Goal: Information Seeking & Learning: Learn about a topic

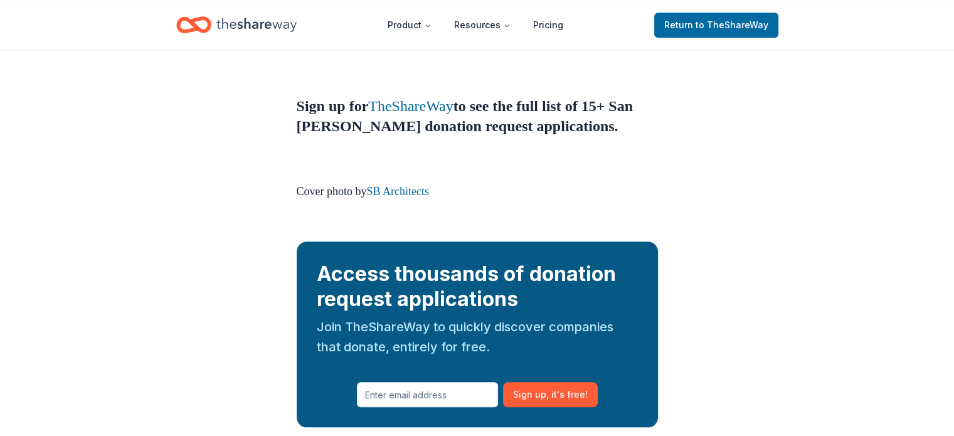
scroll to position [1270, 0]
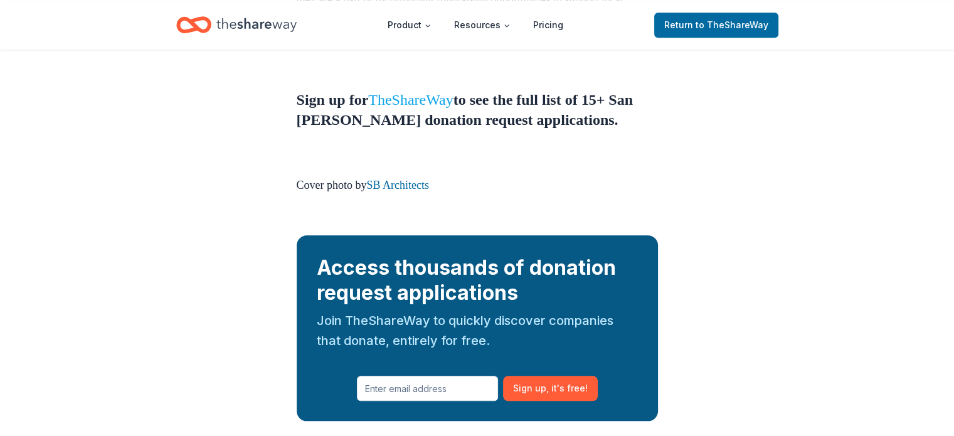
click at [429, 92] on link "TheShareWay" at bounding box center [410, 100] width 85 height 16
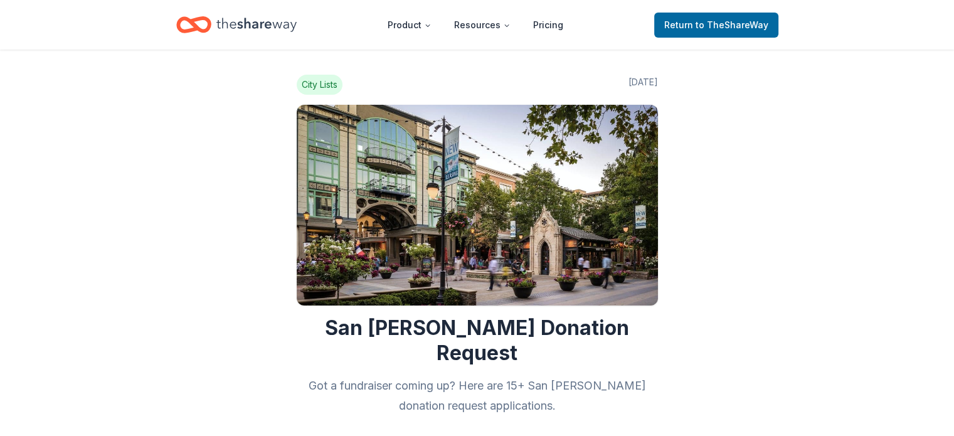
scroll to position [0, 0]
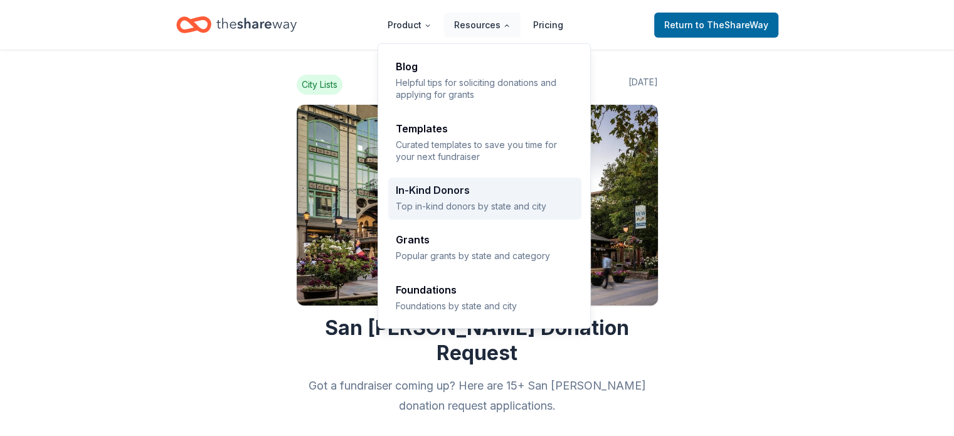
click at [491, 205] on p "Top in-kind donors by state and city" at bounding box center [485, 206] width 178 height 12
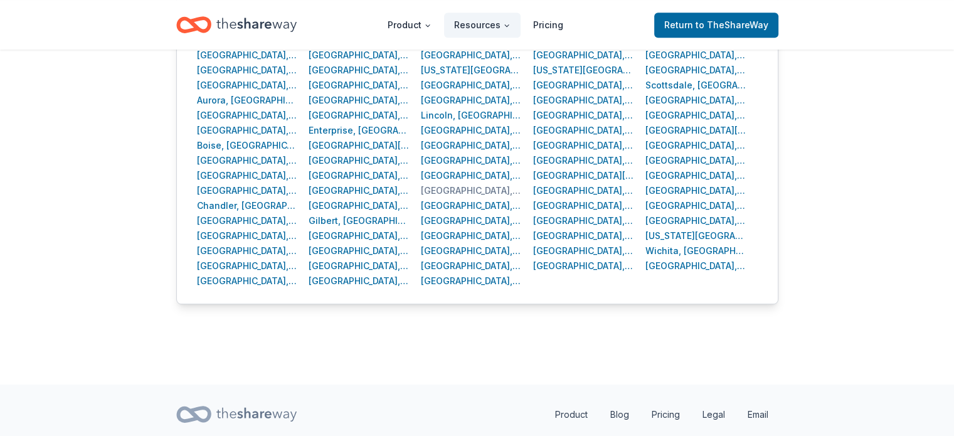
scroll to position [603, 0]
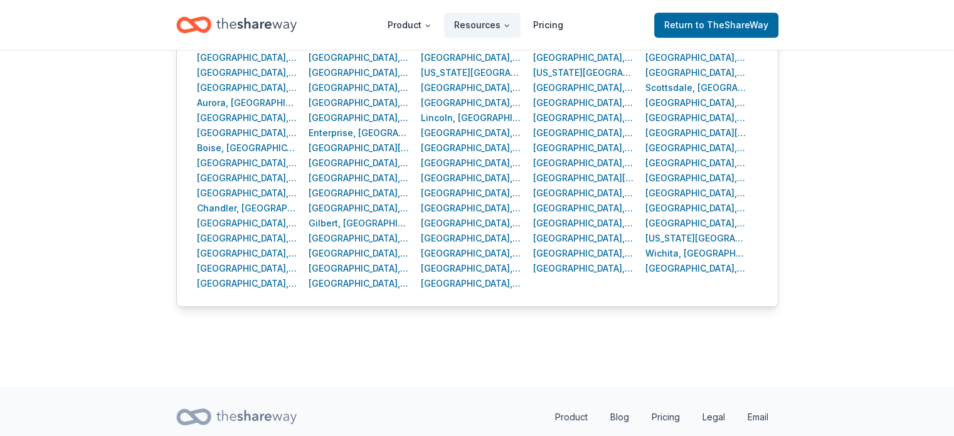
drag, startPoint x: 587, startPoint y: 265, endPoint x: 554, endPoint y: 280, distance: 36.7
click at [554, 280] on div "Albuquerque, NM Cleveland, OH Indianapolis, IN New York, NY San Antonio, TX Ana…" at bounding box center [477, 148] width 560 height 286
click at [550, 267] on div "Sacramento, CA" at bounding box center [583, 268] width 101 height 15
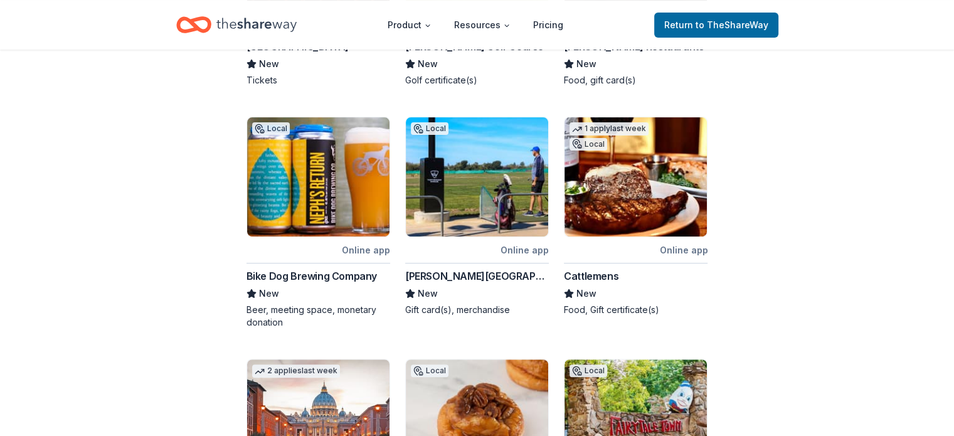
scroll to position [409, 0]
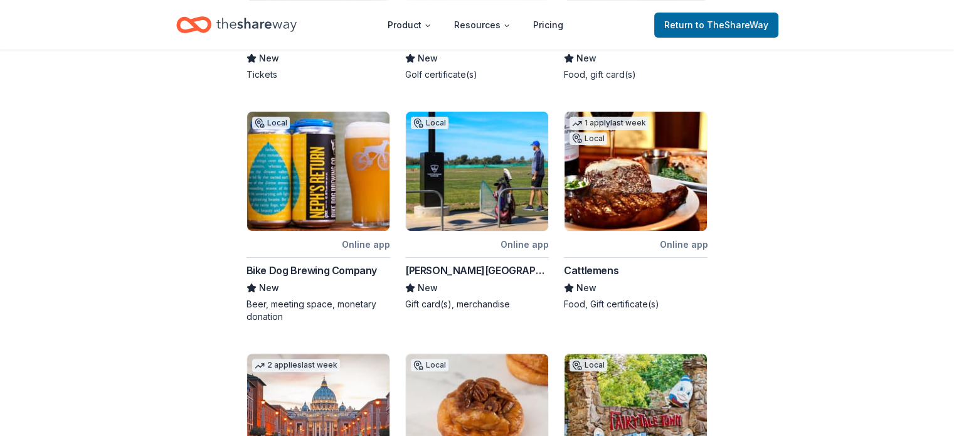
drag, startPoint x: 321, startPoint y: 188, endPoint x: 354, endPoint y: 170, distance: 37.3
click at [354, 170] on img at bounding box center [318, 171] width 142 height 119
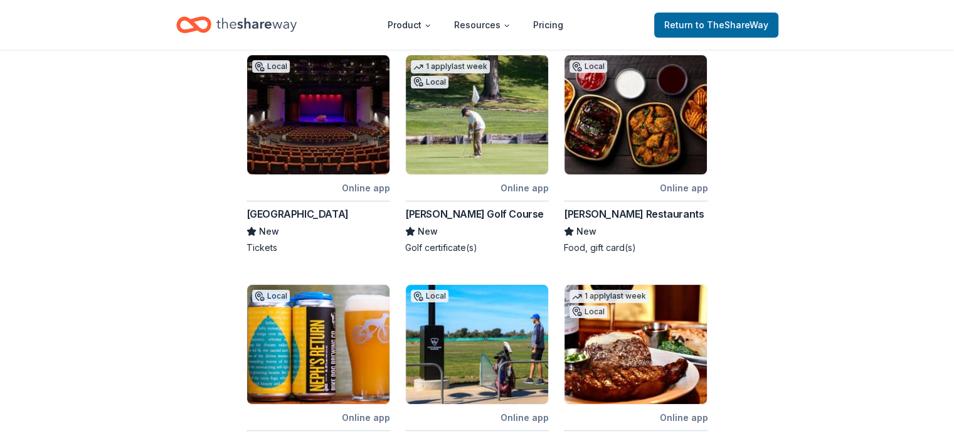
scroll to position [0, 0]
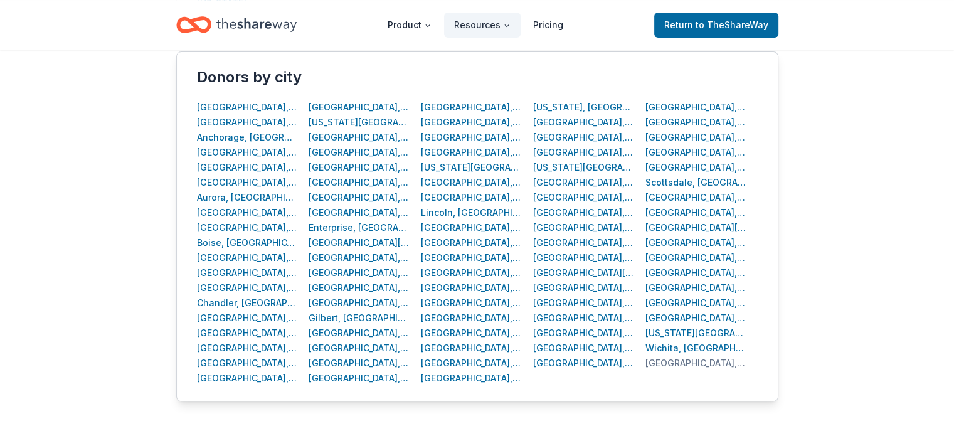
scroll to position [503, 0]
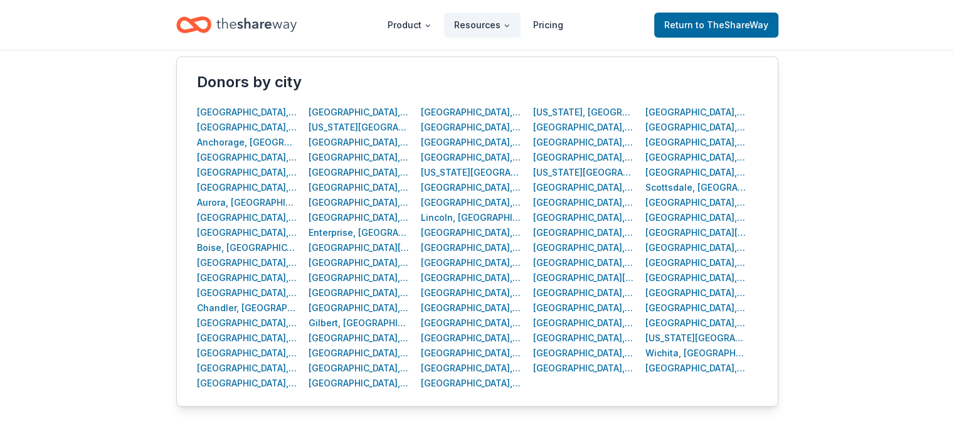
drag, startPoint x: 218, startPoint y: 124, endPoint x: 170, endPoint y: 142, distance: 51.8
click at [170, 142] on div "Cities States Share Donors by state Alabama Hawaii Massachusetts New Mexico Sou…" at bounding box center [477, 119] width 642 height 735
click at [218, 127] on div "Anaheim, CA" at bounding box center [247, 127] width 101 height 15
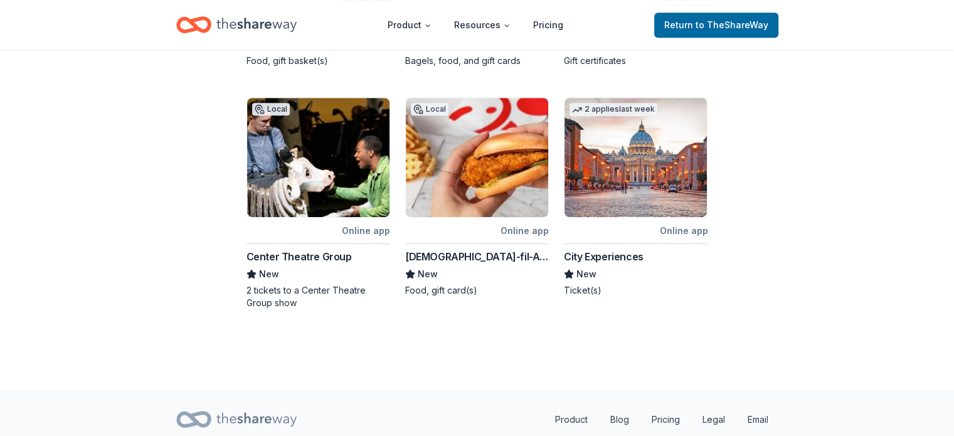
scroll to position [690, 0]
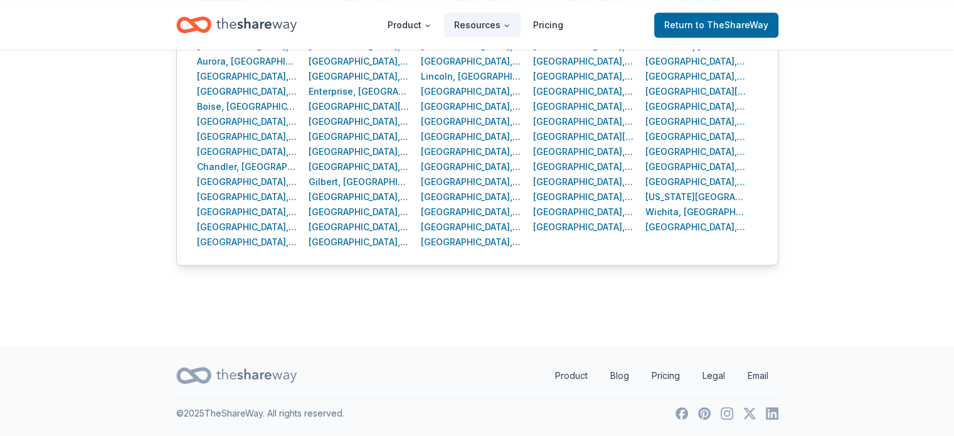
scroll to position [503, 0]
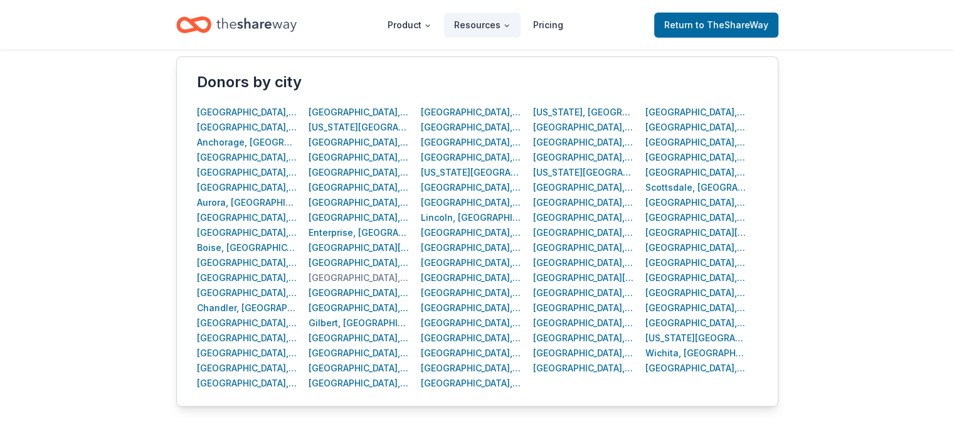
click at [330, 275] on div "Fresno, CA" at bounding box center [358, 277] width 101 height 15
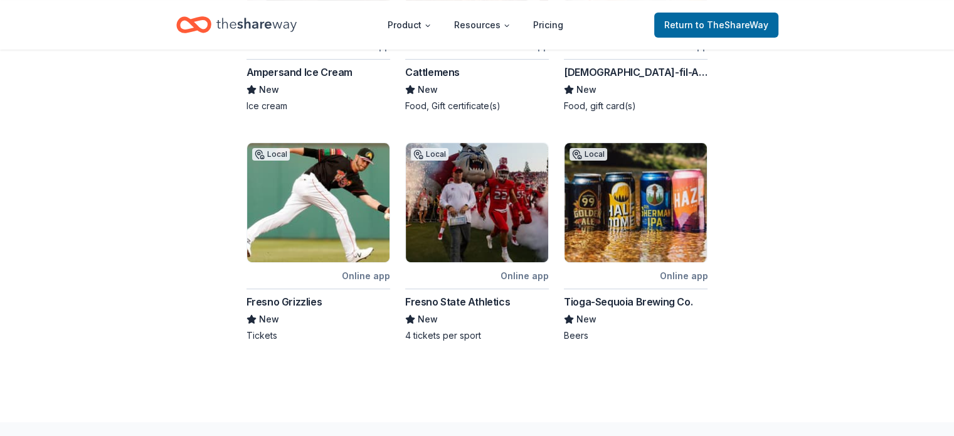
scroll to position [379, 0]
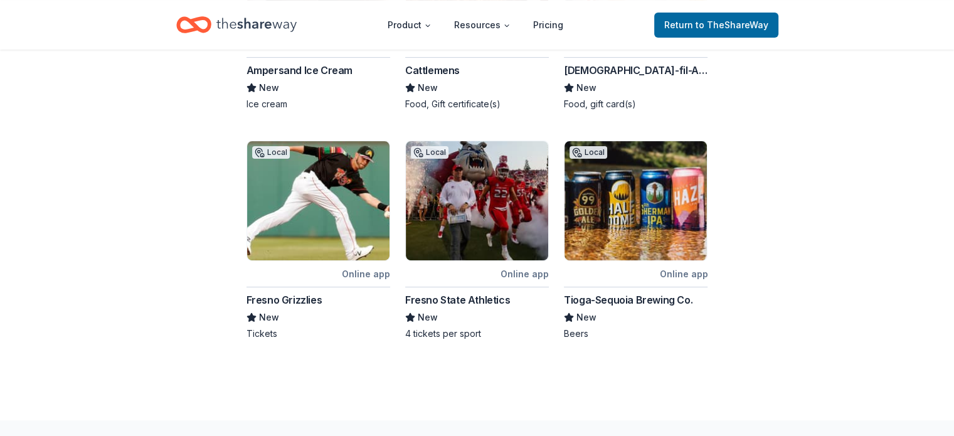
scroll to position [503, 0]
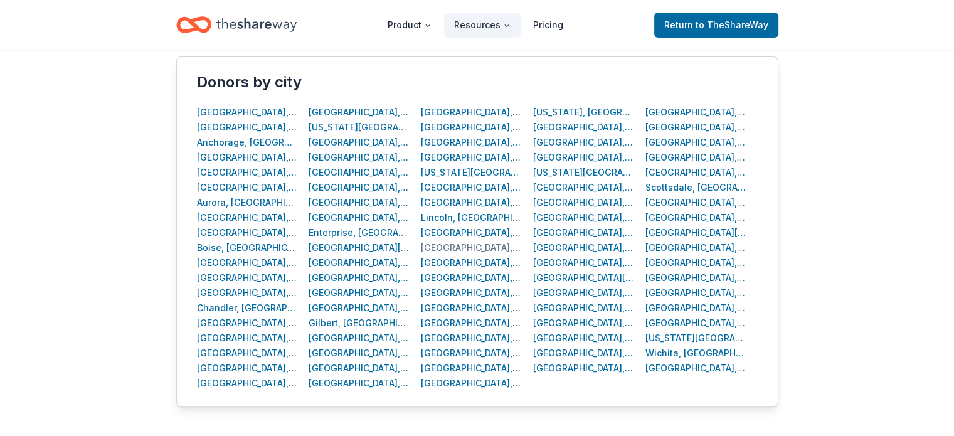
click at [441, 248] on div "Los Angeles, CA" at bounding box center [471, 247] width 101 height 15
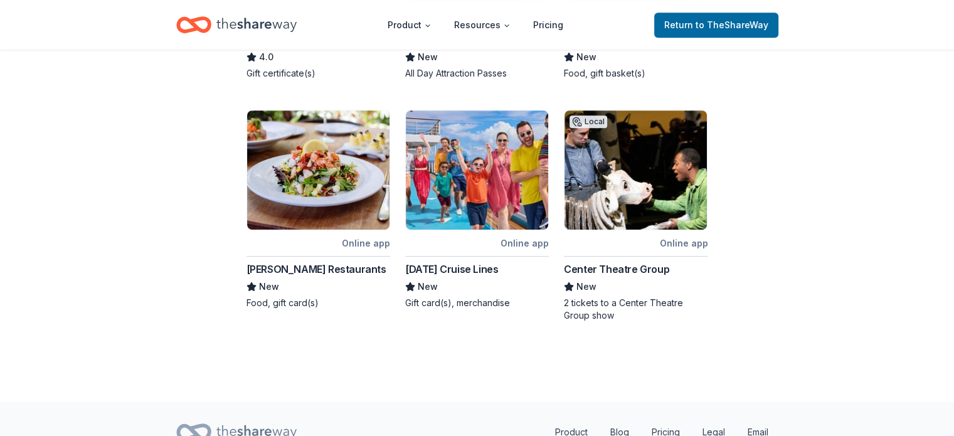
scroll to position [655, 0]
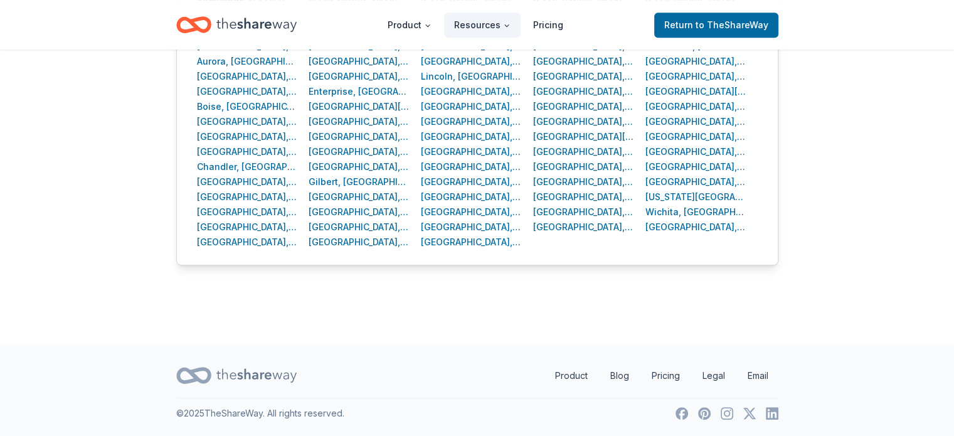
scroll to position [503, 0]
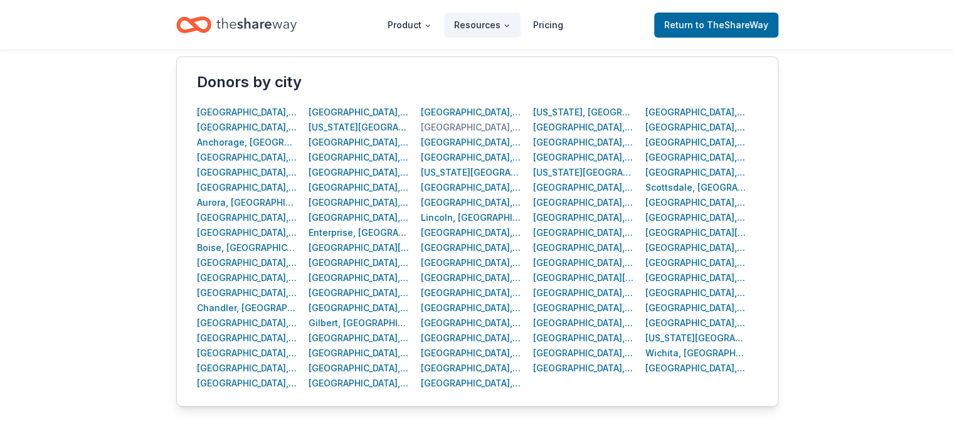
click at [438, 124] on div "Irvine, CA" at bounding box center [471, 127] width 101 height 15
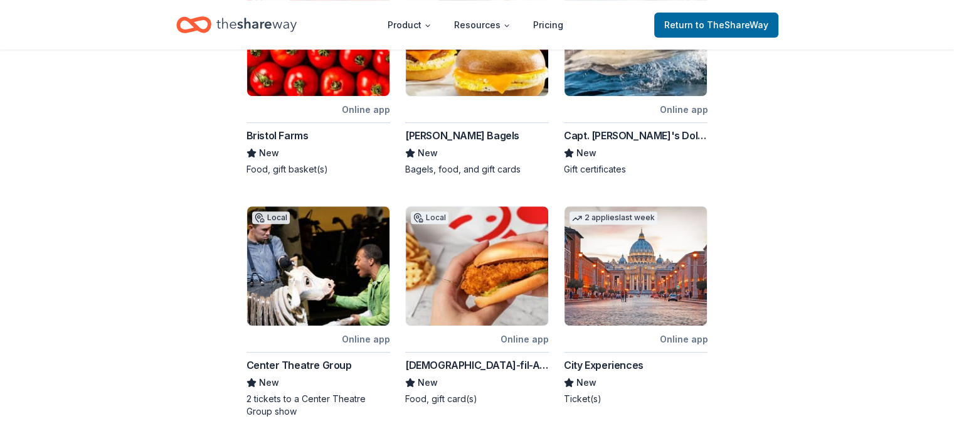
scroll to position [692, 0]
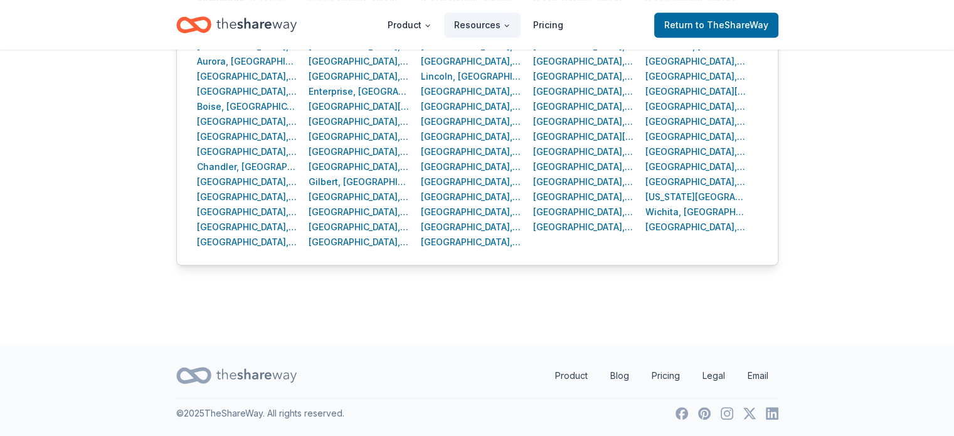
scroll to position [503, 0]
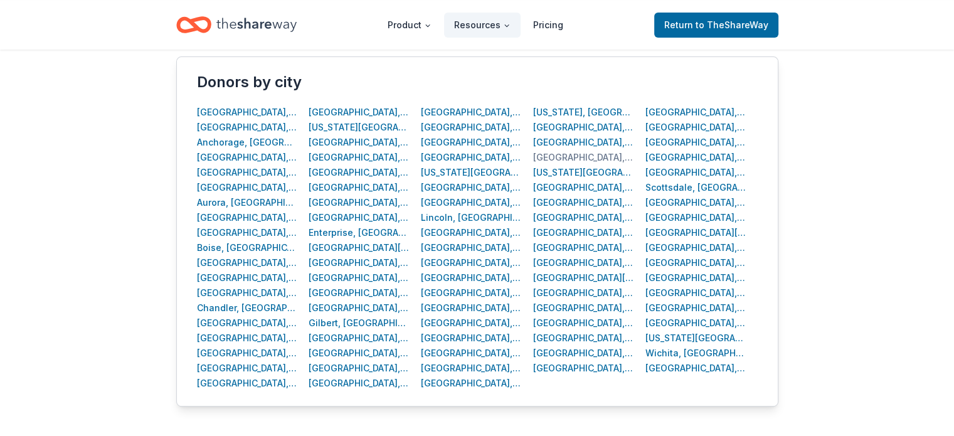
click at [559, 157] on div "Oakland, CA" at bounding box center [583, 157] width 101 height 15
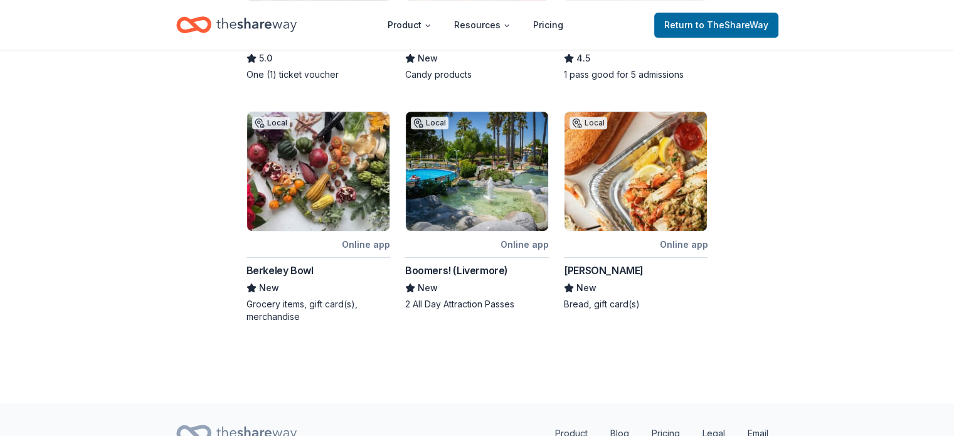
scroll to position [639, 0]
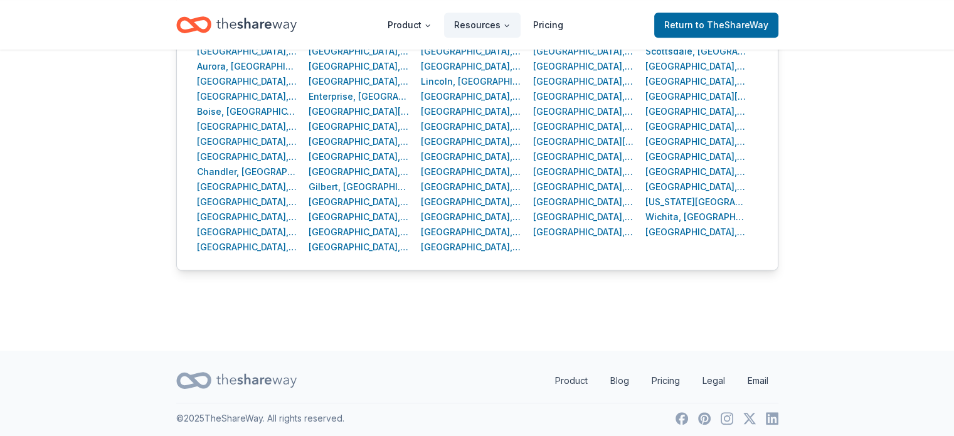
scroll to position [503, 0]
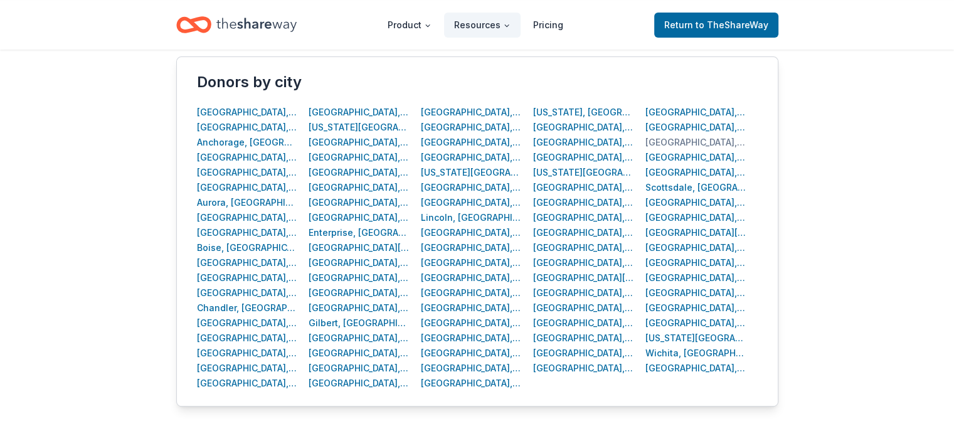
click at [676, 142] on div "San Francisco, CA" at bounding box center [695, 142] width 101 height 15
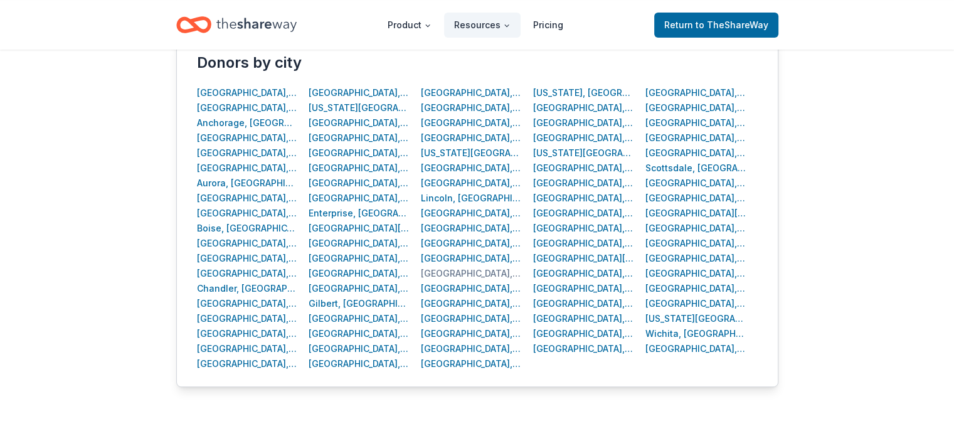
scroll to position [526, 0]
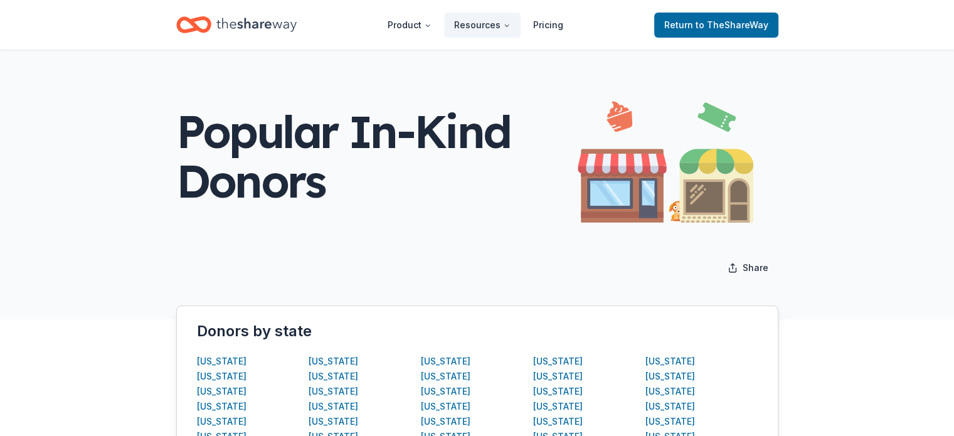
scroll to position [526, 0]
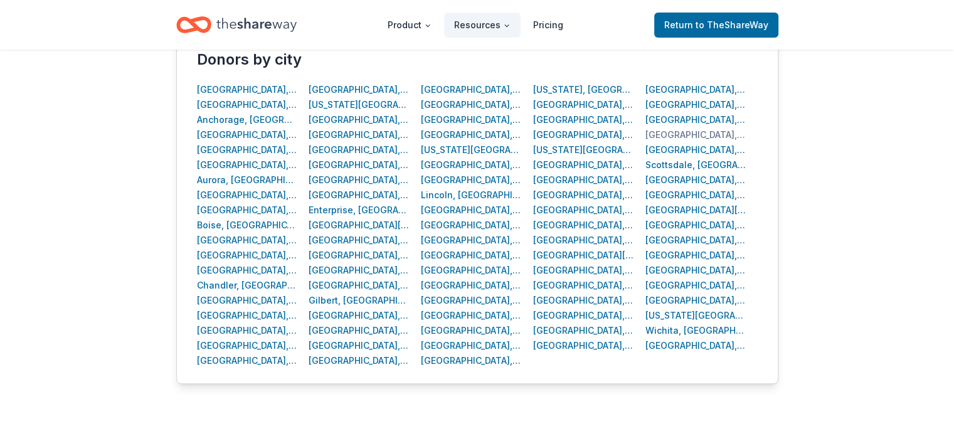
click at [679, 137] on div "San Jose, CA" at bounding box center [695, 134] width 101 height 15
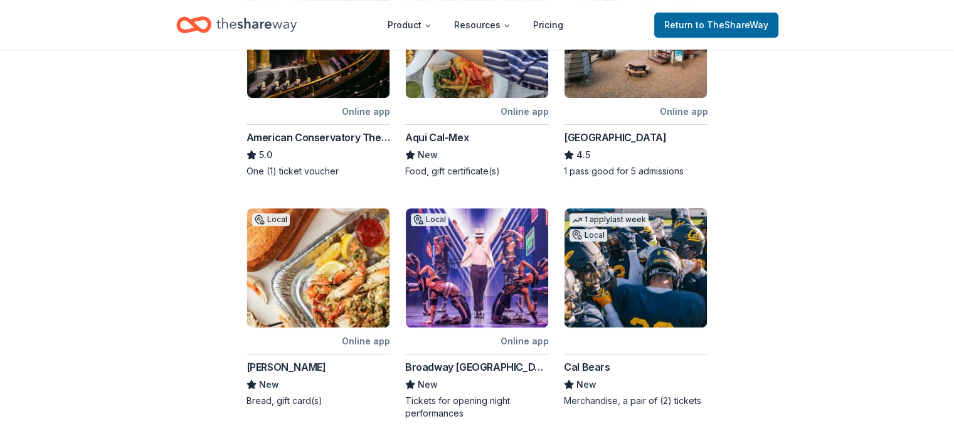
scroll to position [578, 0]
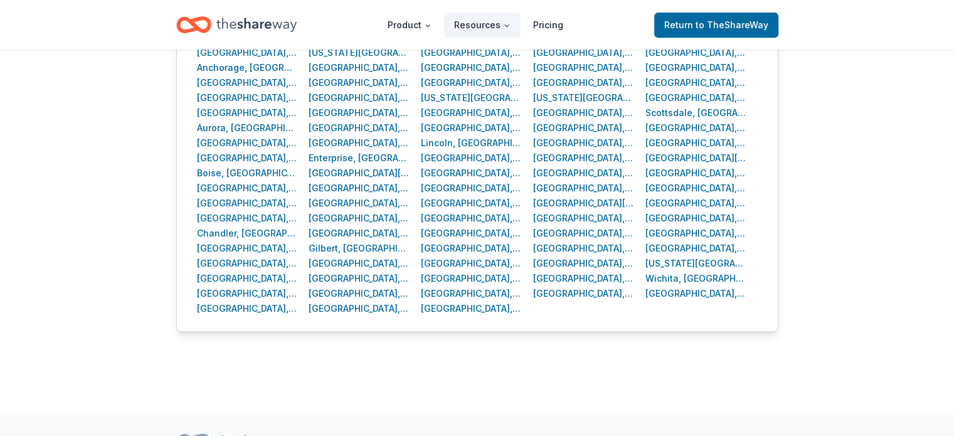
scroll to position [526, 0]
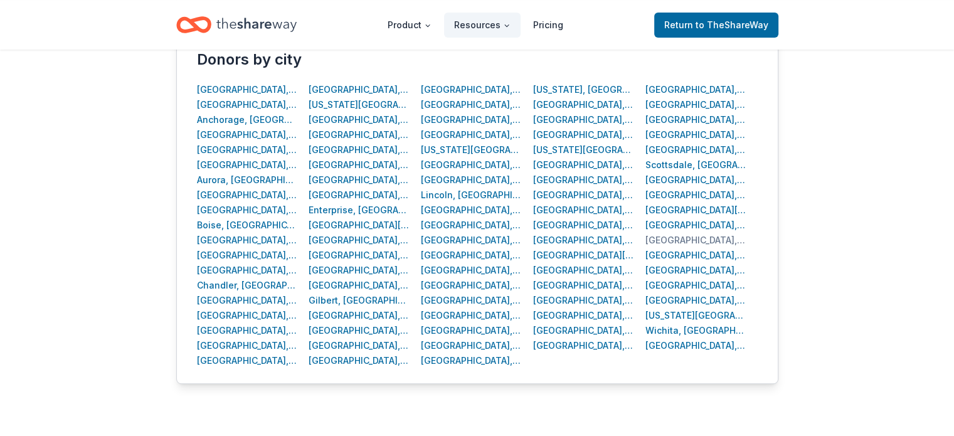
click at [684, 236] on div "Stockton, CA" at bounding box center [695, 240] width 101 height 15
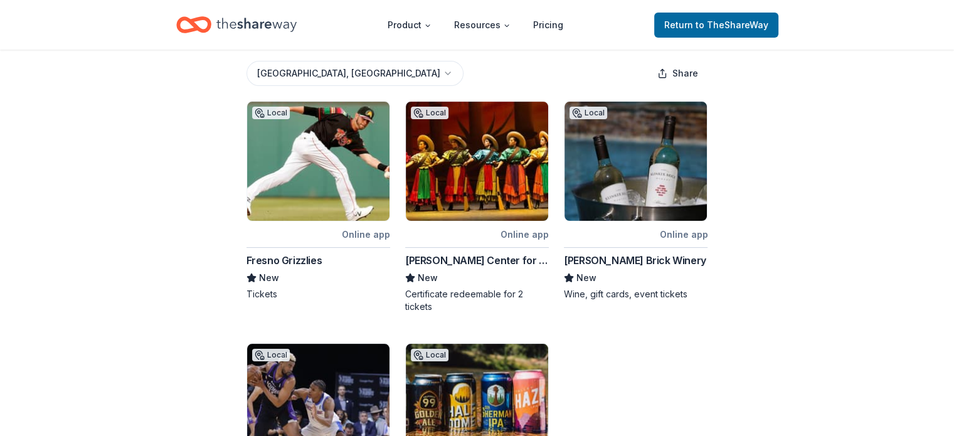
scroll to position [188, 0]
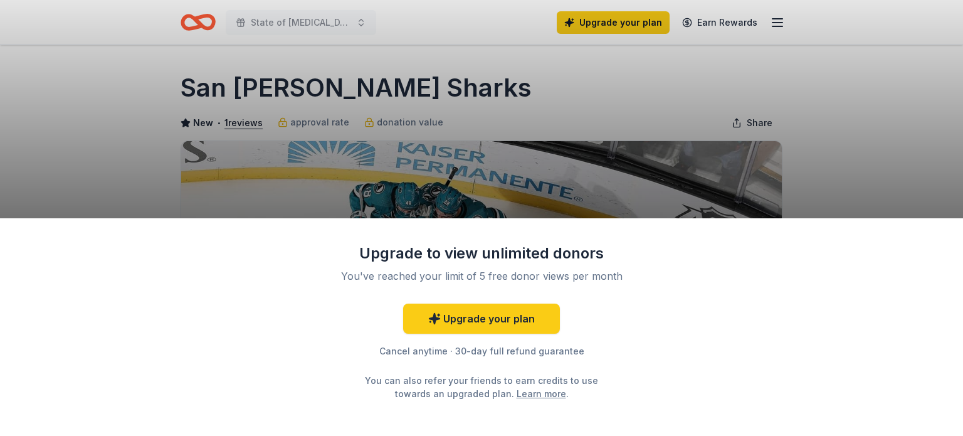
click at [504, 134] on div "Upgrade to view unlimited donors You've reached your limit of 5 free donor view…" at bounding box center [481, 218] width 963 height 436
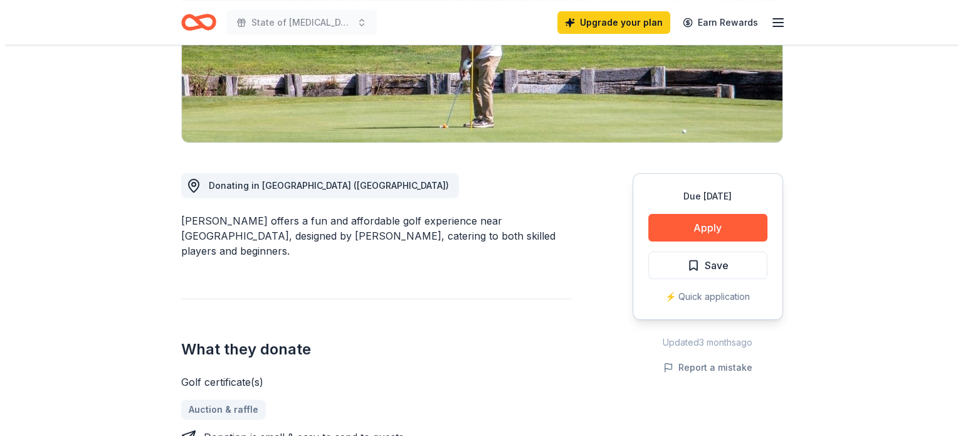
scroll to position [307, 0]
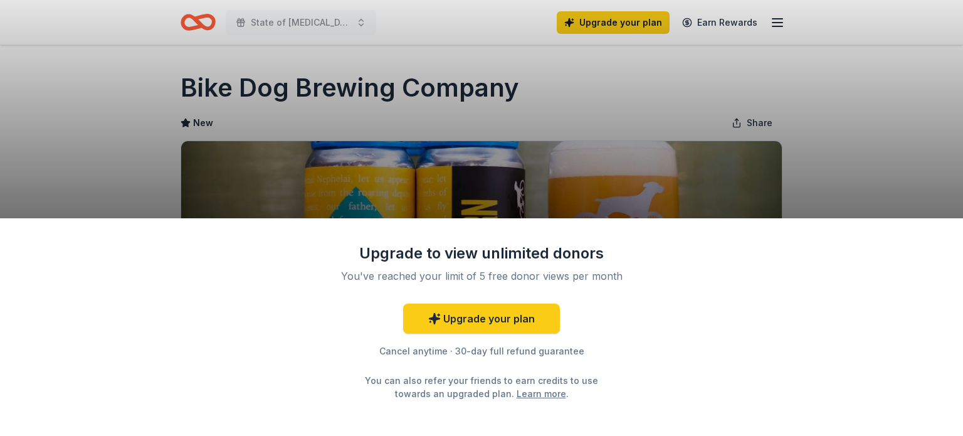
click at [325, 88] on div "Upgrade to view unlimited donors You've reached your limit of 5 free donor view…" at bounding box center [481, 218] width 963 height 436
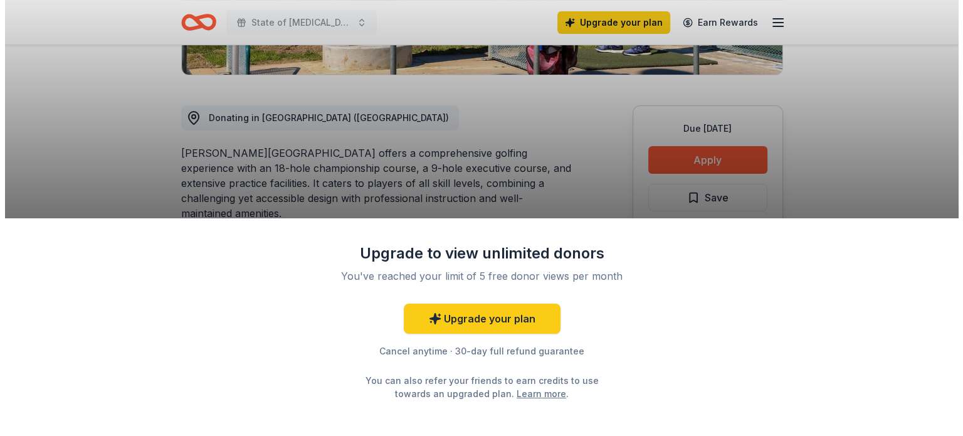
scroll to position [308, 0]
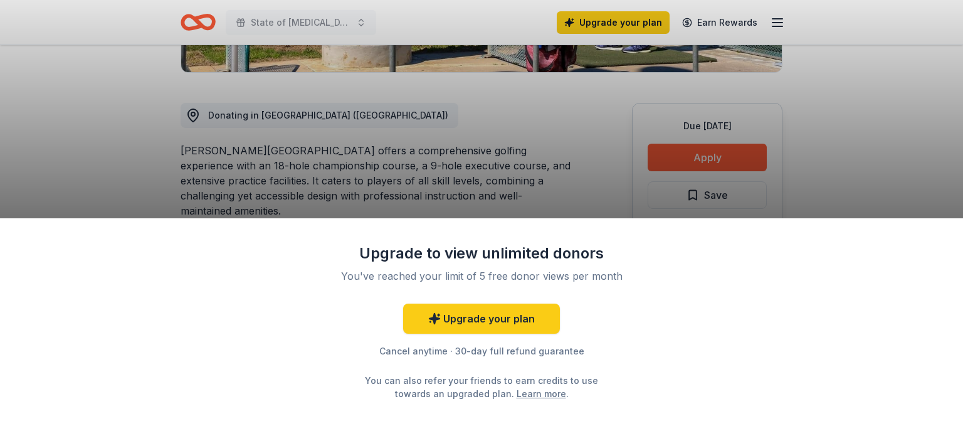
click at [410, 159] on div "Upgrade to view unlimited donors You've reached your limit of 5 free donor view…" at bounding box center [481, 218] width 963 height 436
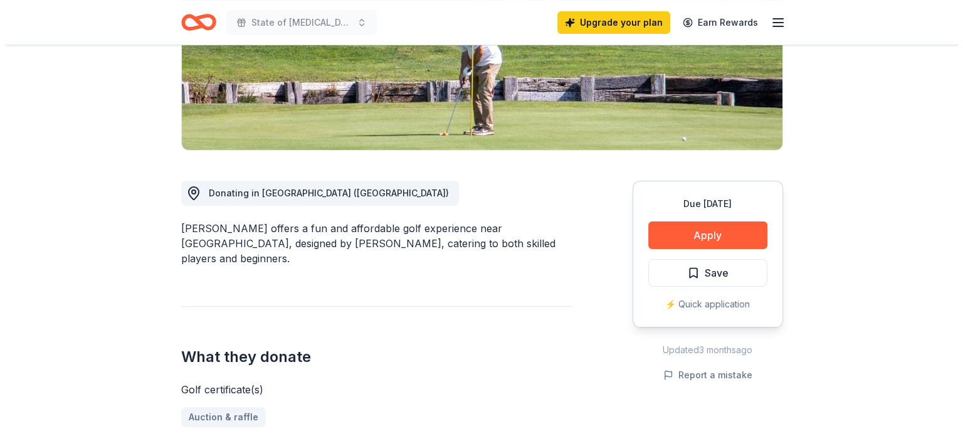
scroll to position [234, 0]
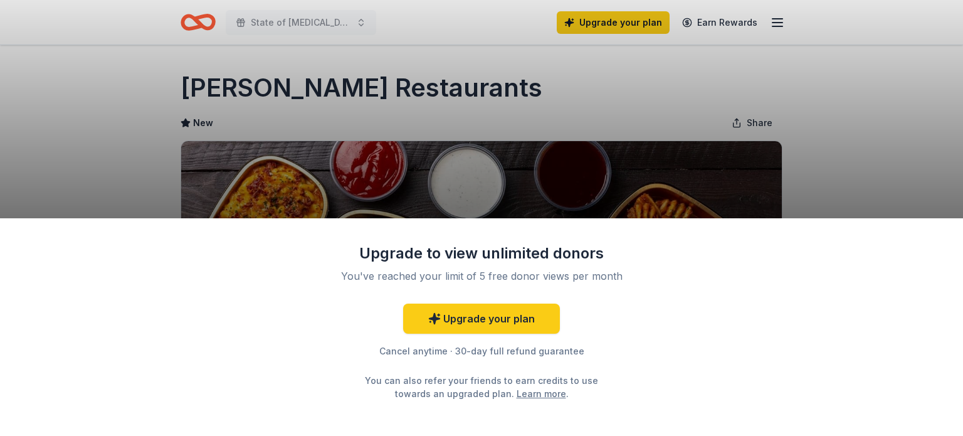
click at [336, 78] on div "Upgrade to view unlimited donors You've reached your limit of 5 free donor view…" at bounding box center [481, 218] width 963 height 436
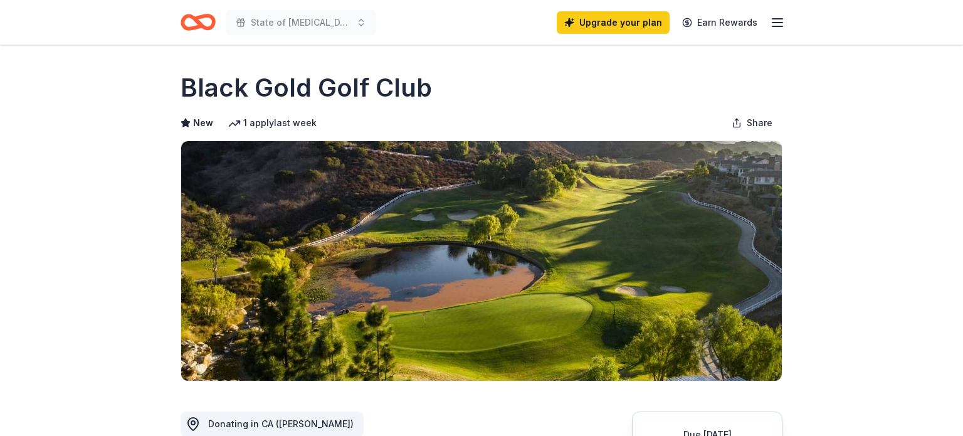
click at [361, 89] on div "Upgrade to view unlimited donors You've reached your limit of 5 free donor view…" at bounding box center [481, 218] width 963 height 436
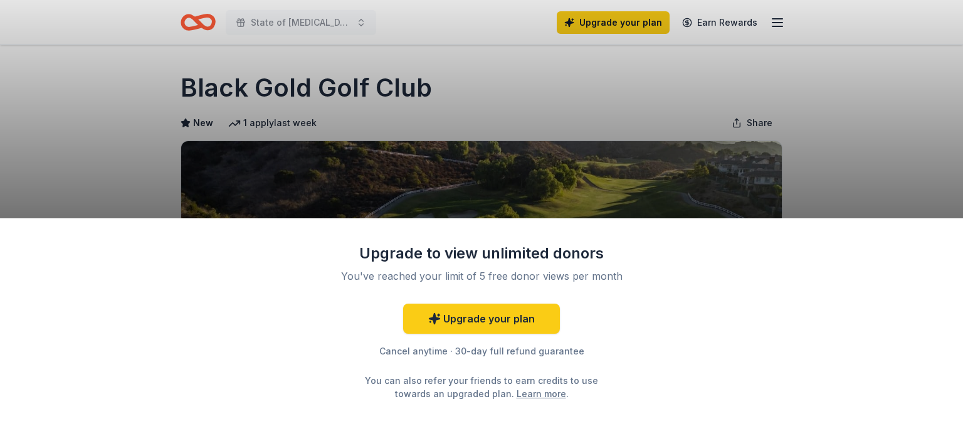
click at [361, 89] on div "Upgrade to view unlimited donors You've reached your limit of 5 free donor view…" at bounding box center [481, 218] width 963 height 436
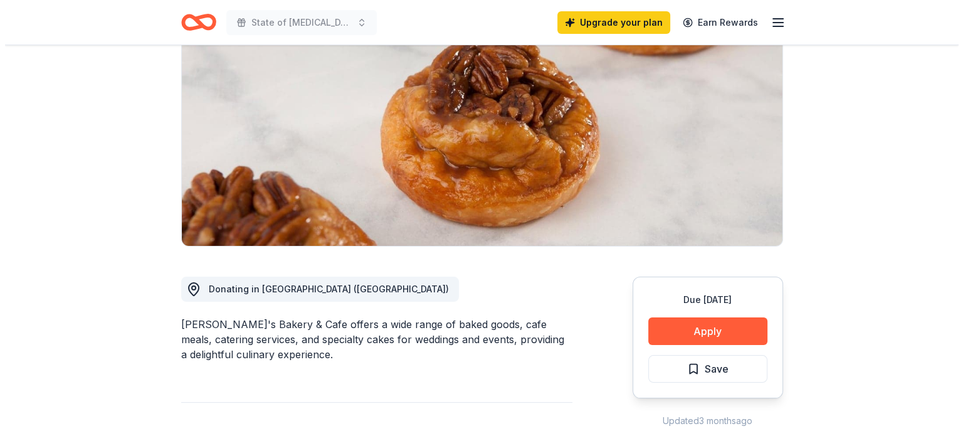
scroll to position [222, 0]
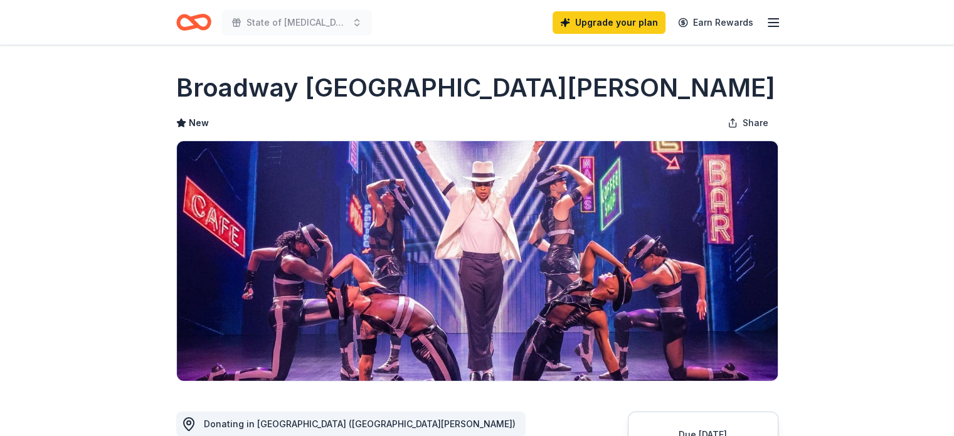
click at [281, 79] on h1 "Broadway [GEOGRAPHIC_DATA][PERSON_NAME]" at bounding box center [475, 87] width 599 height 35
